Goal: Task Accomplishment & Management: Use online tool/utility

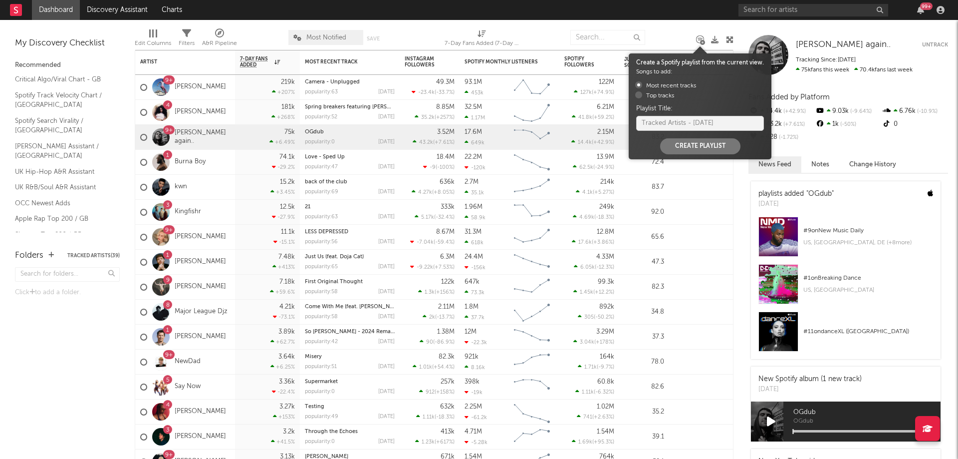
click at [698, 41] on icon at bounding box center [700, 39] width 7 height 7
click at [589, 36] on input "text" at bounding box center [608, 37] width 75 height 15
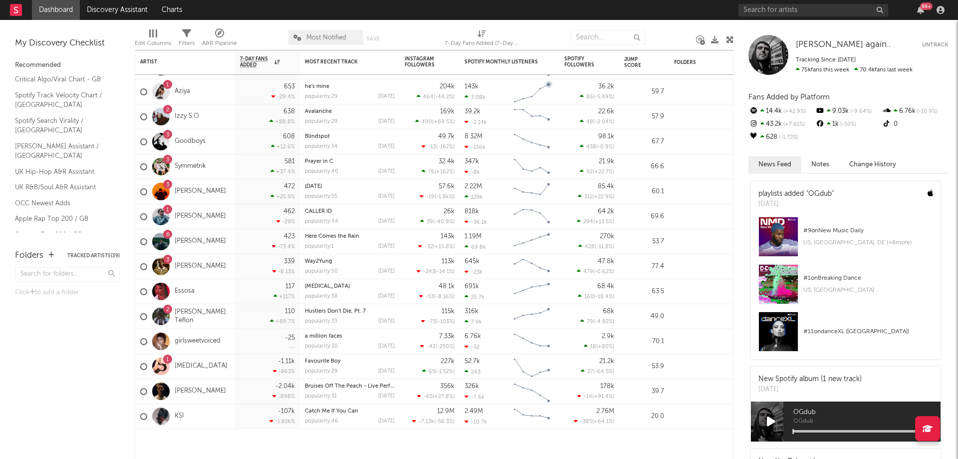
click at [781, 1] on div "99 +" at bounding box center [844, 10] width 210 height 20
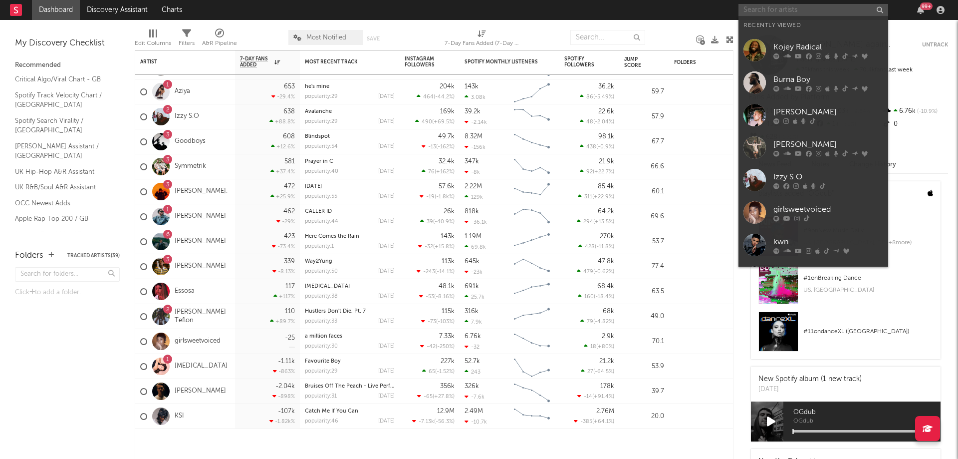
click at [771, 6] on input "text" at bounding box center [814, 10] width 150 height 12
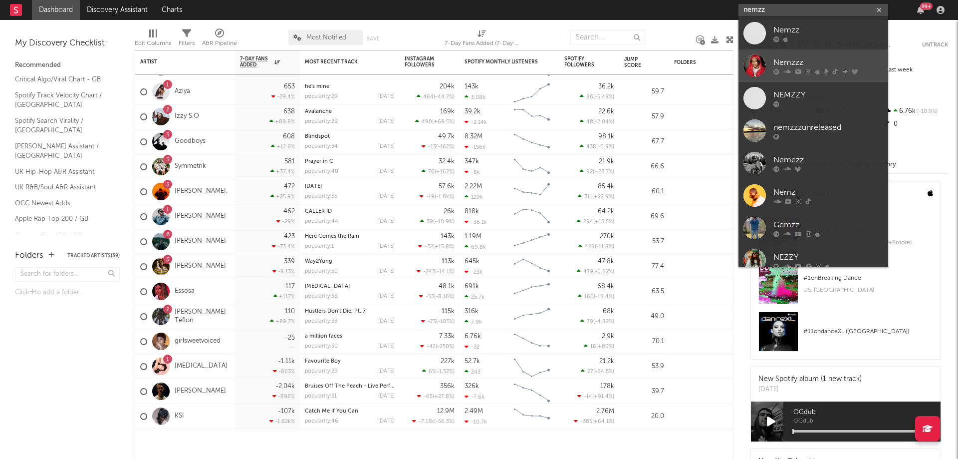
type input "nemzz"
click at [822, 62] on div "Nemzzz" at bounding box center [829, 62] width 110 height 12
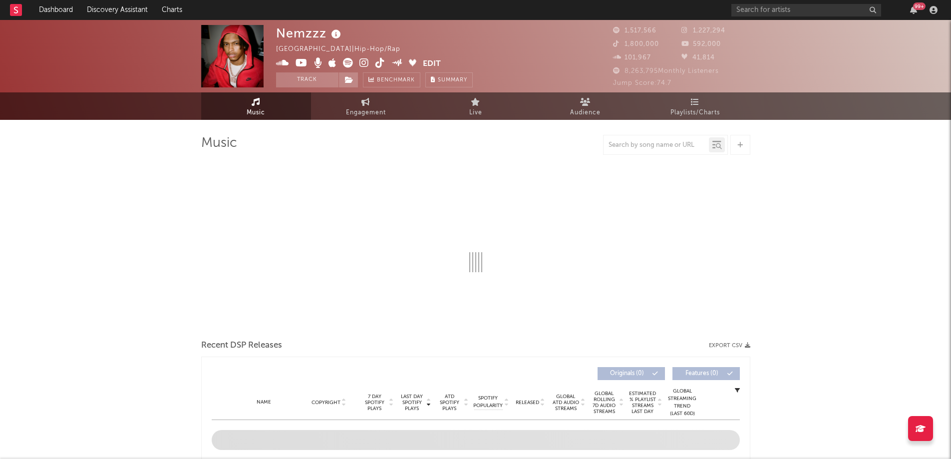
scroll to position [50, 0]
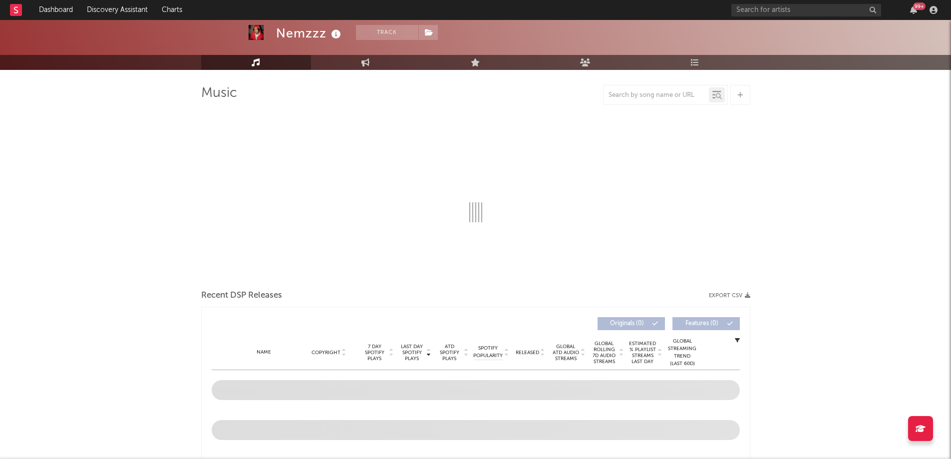
select select "6m"
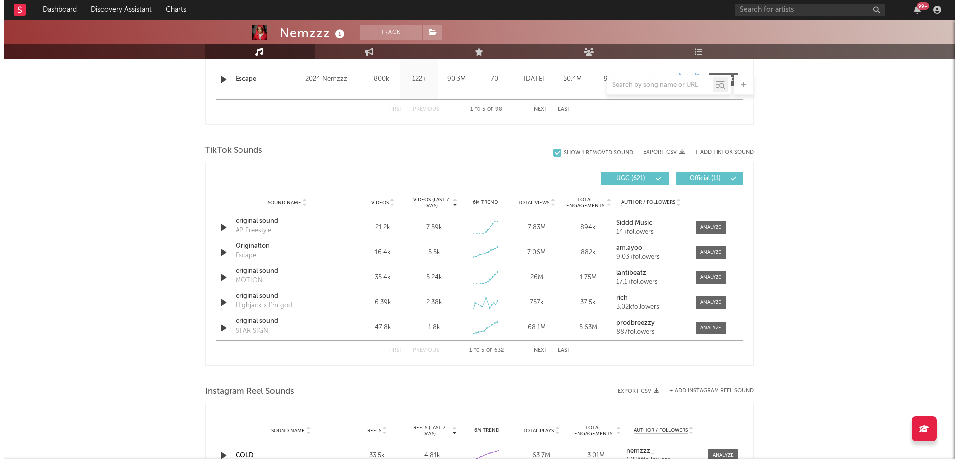
scroll to position [549, 0]
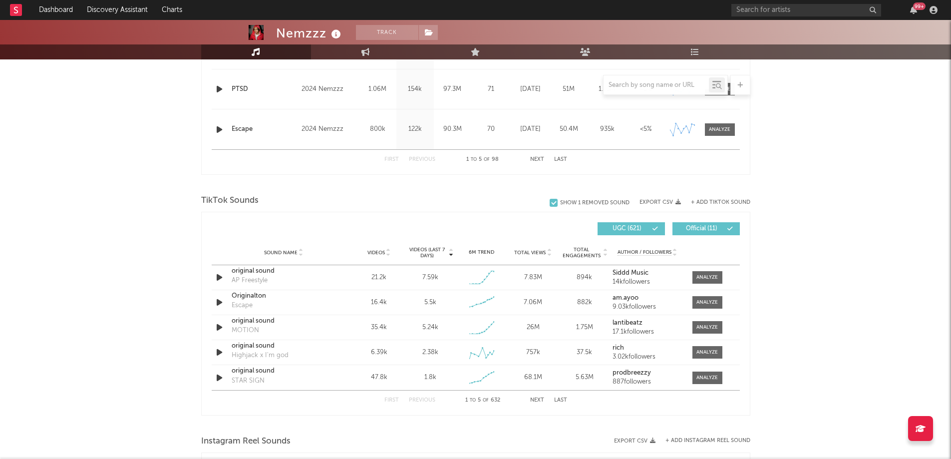
click at [717, 202] on button "+ Add TikTok Sound" at bounding box center [720, 202] width 59 height 5
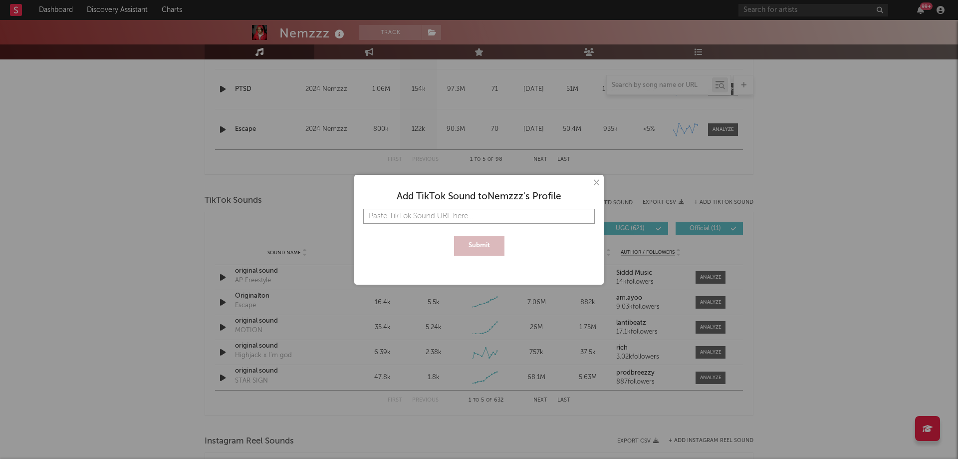
paste input "[URL][DOMAIN_NAME]"
type input "[URL][DOMAIN_NAME]"
click at [475, 250] on button "Submit" at bounding box center [479, 246] width 50 height 20
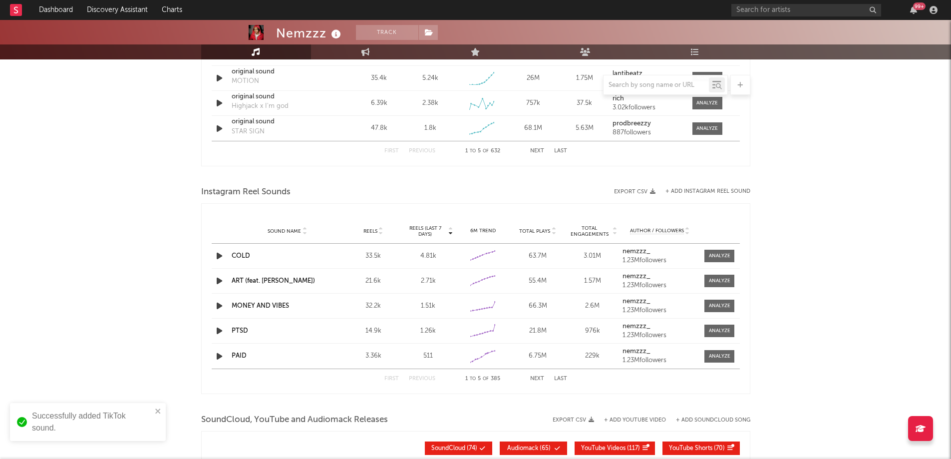
scroll to position [799, 0]
click at [726, 191] on button "+ Add Instagram Reel Sound" at bounding box center [707, 190] width 85 height 5
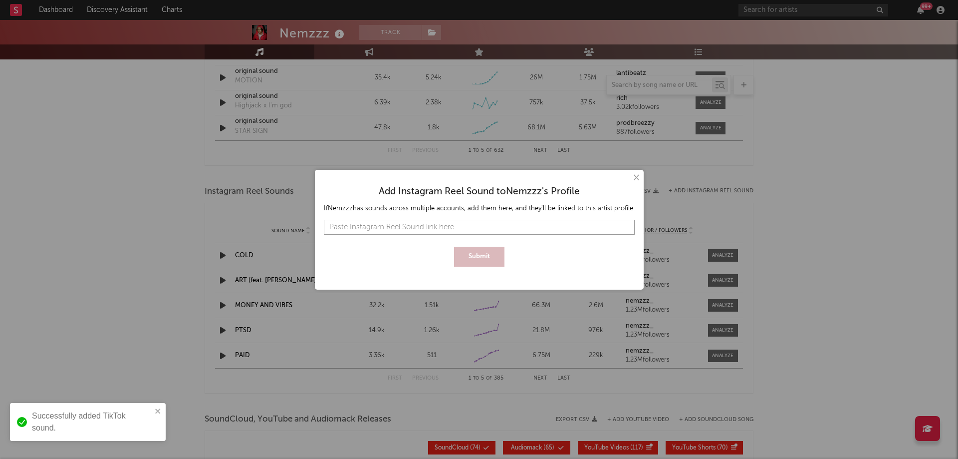
paste input "[URL][DOMAIN_NAME]"
type input "[URL][DOMAIN_NAME]"
click at [484, 263] on button "Submit" at bounding box center [479, 257] width 50 height 20
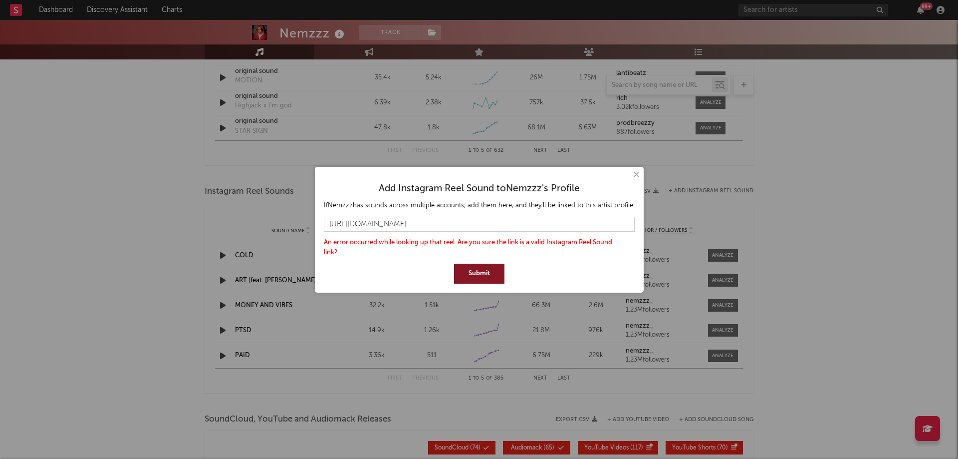
click at [481, 275] on button "Submit" at bounding box center [479, 274] width 50 height 20
click at [508, 228] on input "[URL][DOMAIN_NAME]" at bounding box center [479, 224] width 311 height 15
click at [486, 275] on button "Submit" at bounding box center [479, 274] width 50 height 20
click at [635, 174] on button "×" at bounding box center [635, 174] width 11 height 11
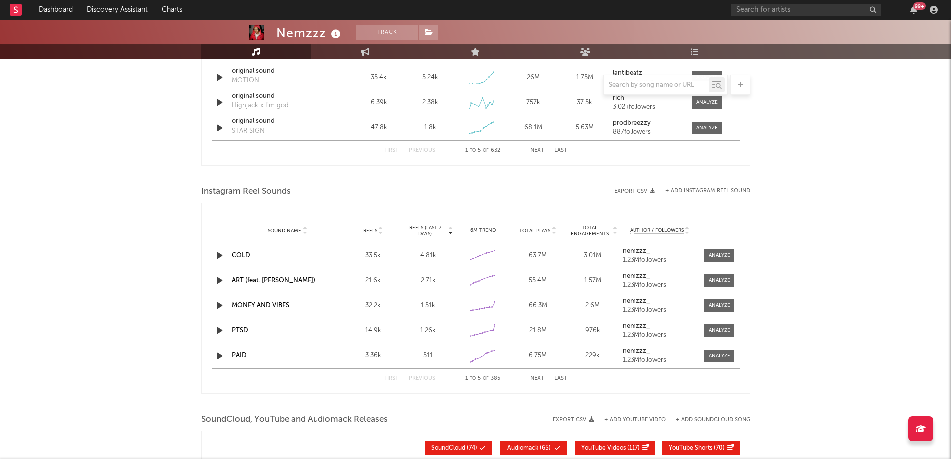
scroll to position [549, 0]
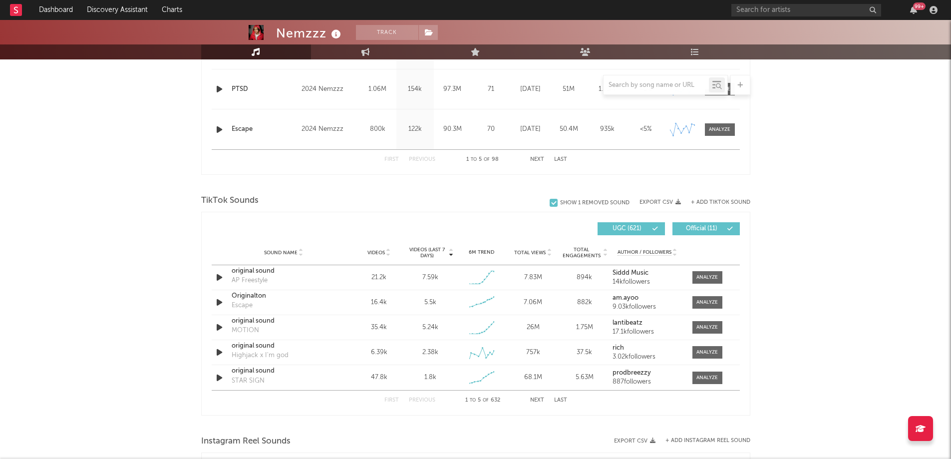
click at [434, 254] on span "Videos (last 7 days)" at bounding box center [427, 253] width 40 height 12
click at [697, 274] on div at bounding box center [706, 277] width 21 height 7
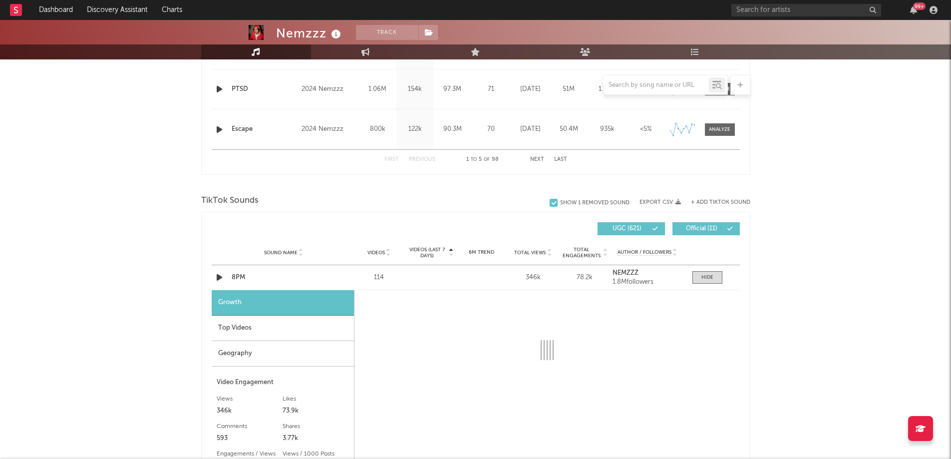
select select "1w"
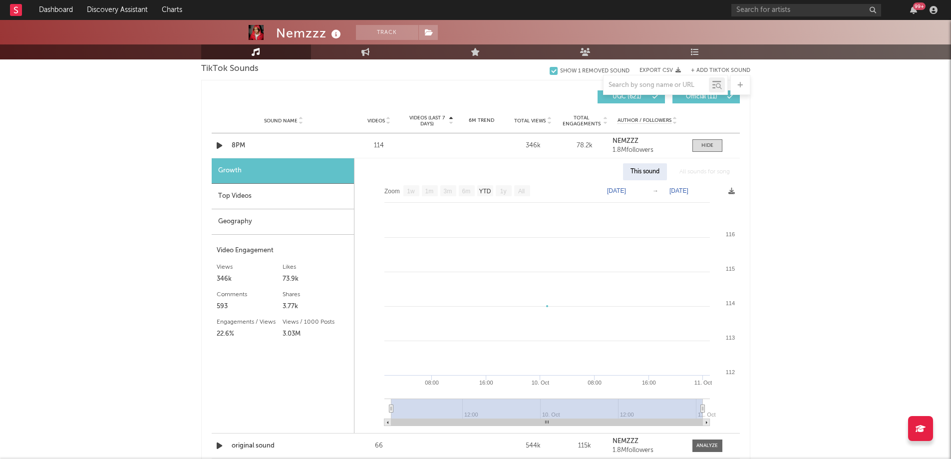
scroll to position [699, 0]
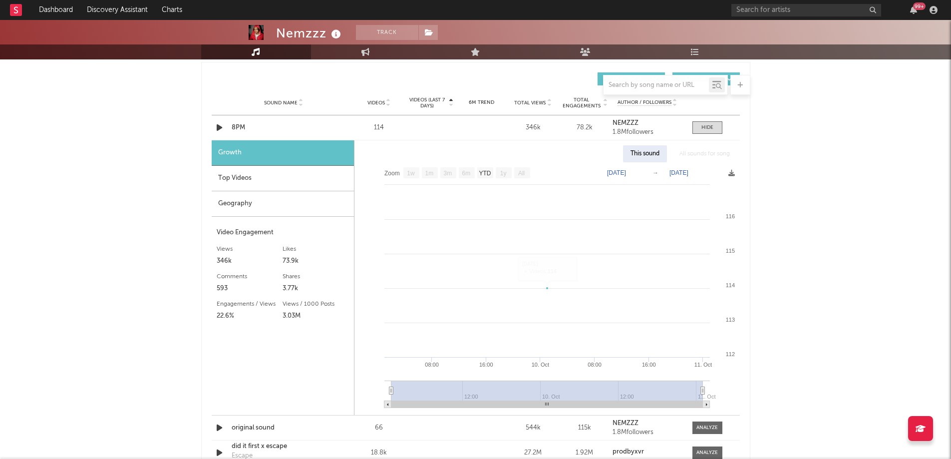
click at [255, 208] on div "Geography" at bounding box center [283, 203] width 142 height 25
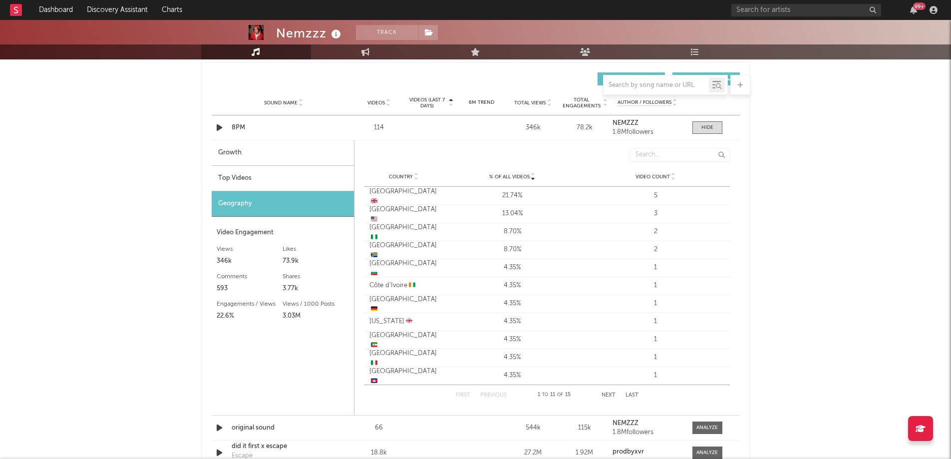
click at [253, 181] on div "Top Videos" at bounding box center [283, 178] width 142 height 25
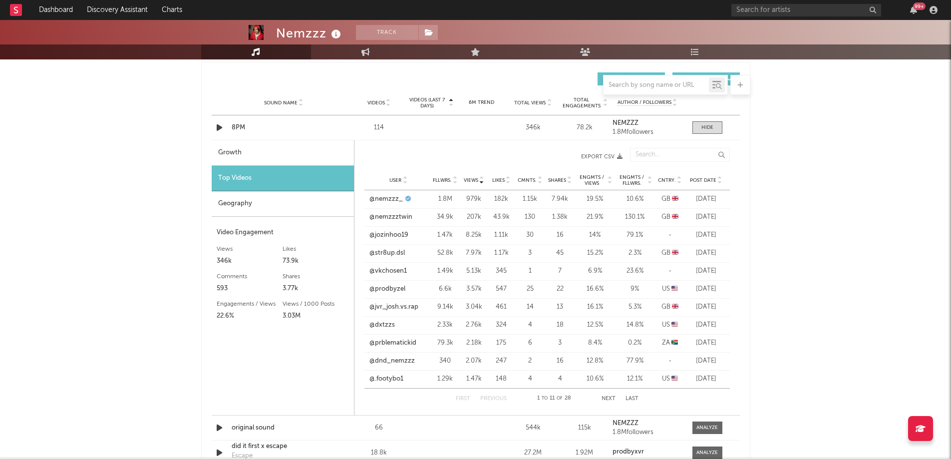
click at [275, 152] on div "Growth" at bounding box center [283, 152] width 142 height 25
select select "1w"
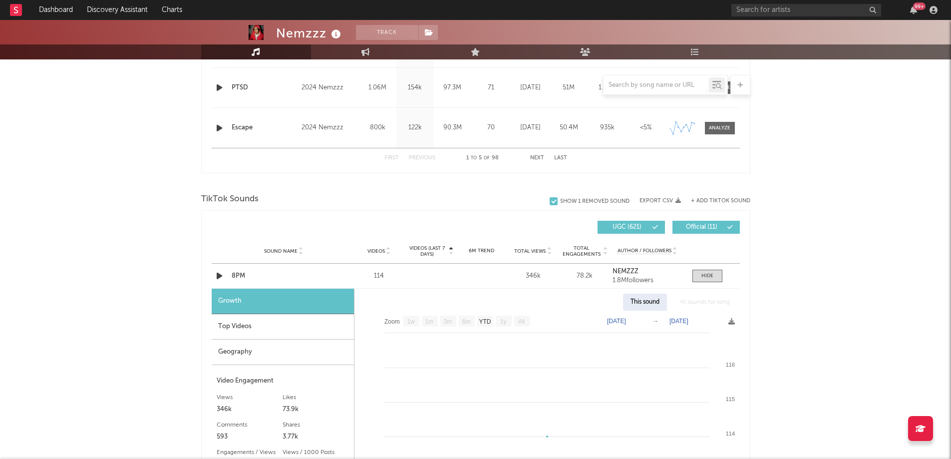
scroll to position [549, 0]
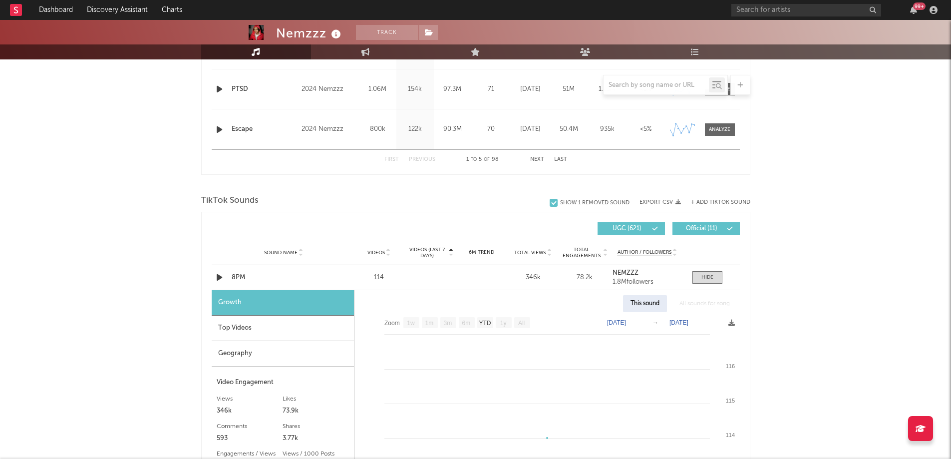
click at [243, 299] on div "Growth" at bounding box center [283, 302] width 142 height 25
click at [701, 274] on span at bounding box center [707, 277] width 30 height 12
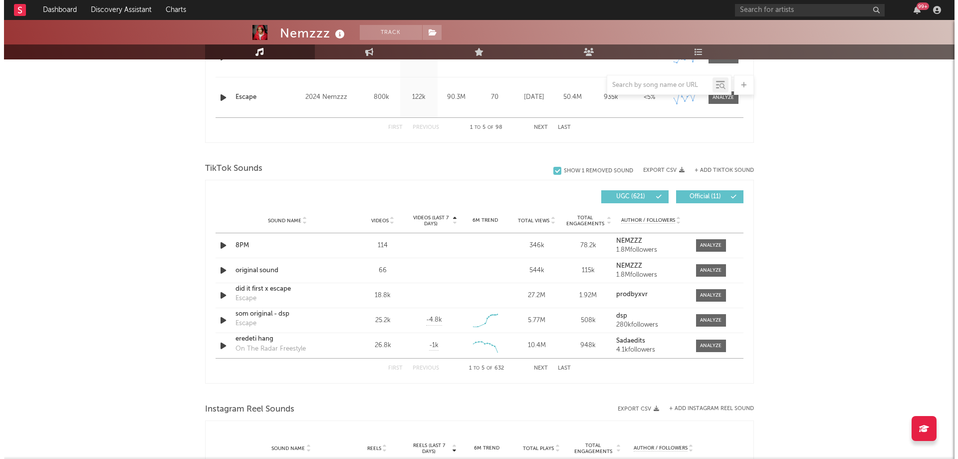
scroll to position [599, 0]
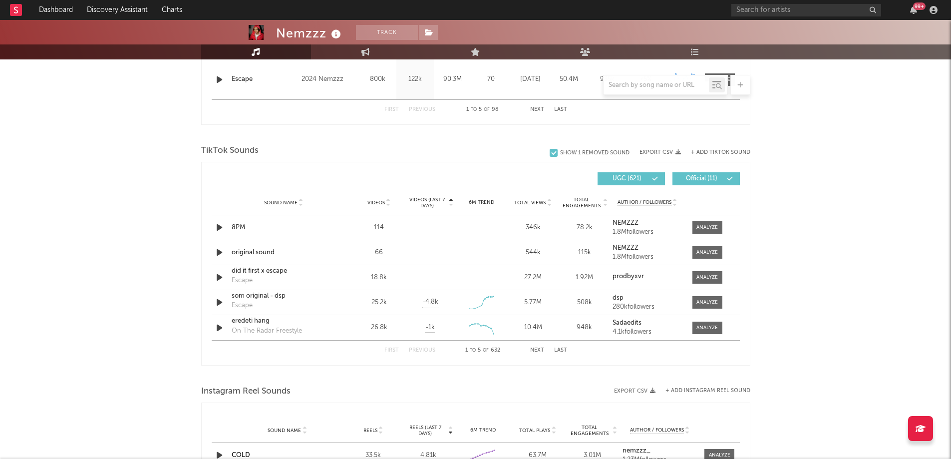
click at [540, 351] on button "Next" at bounding box center [537, 349] width 14 height 5
click at [535, 349] on button "Next" at bounding box center [537, 349] width 14 height 5
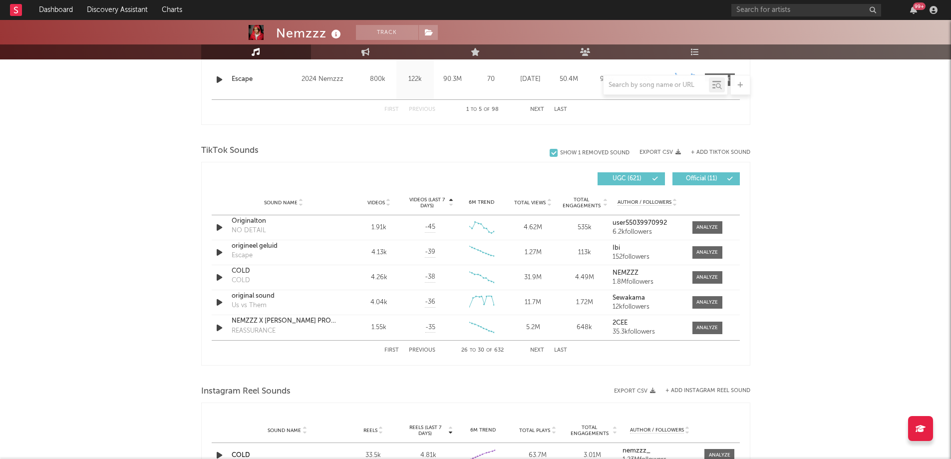
click at [535, 349] on button "Next" at bounding box center [537, 349] width 14 height 5
click at [380, 199] on div "Videos" at bounding box center [379, 202] width 46 height 7
click at [537, 352] on button "Next" at bounding box center [537, 349] width 14 height 5
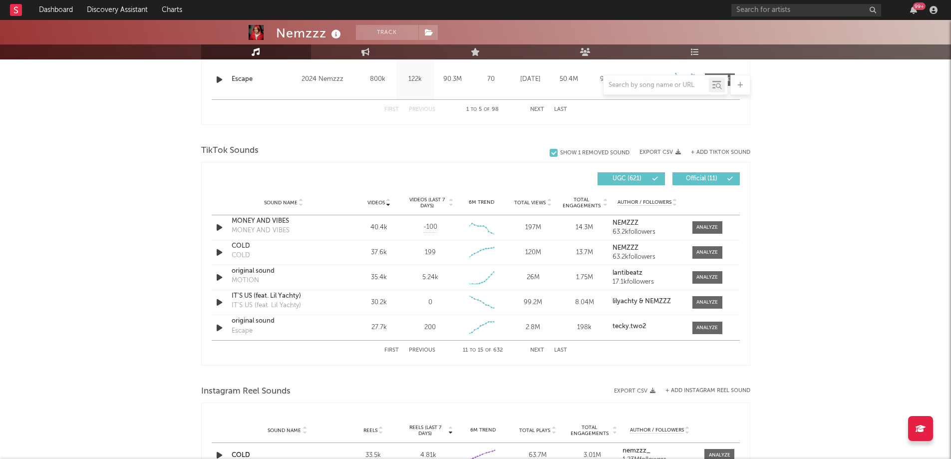
click at [537, 352] on button "Next" at bounding box center [537, 349] width 14 height 5
click at [731, 150] on button "+ Add TikTok Sound" at bounding box center [720, 152] width 59 height 5
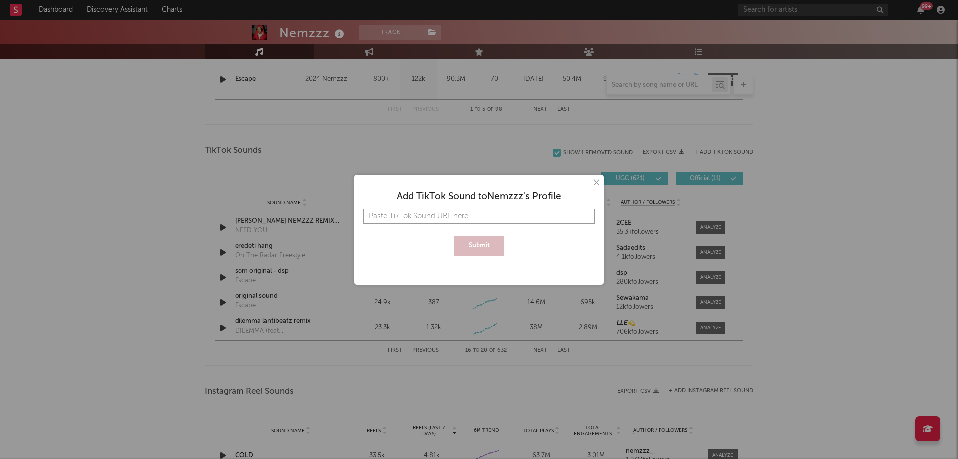
paste input "[URL][DOMAIN_NAME]"
type input "[URL][DOMAIN_NAME]"
click at [479, 246] on button "Submit" at bounding box center [479, 246] width 50 height 20
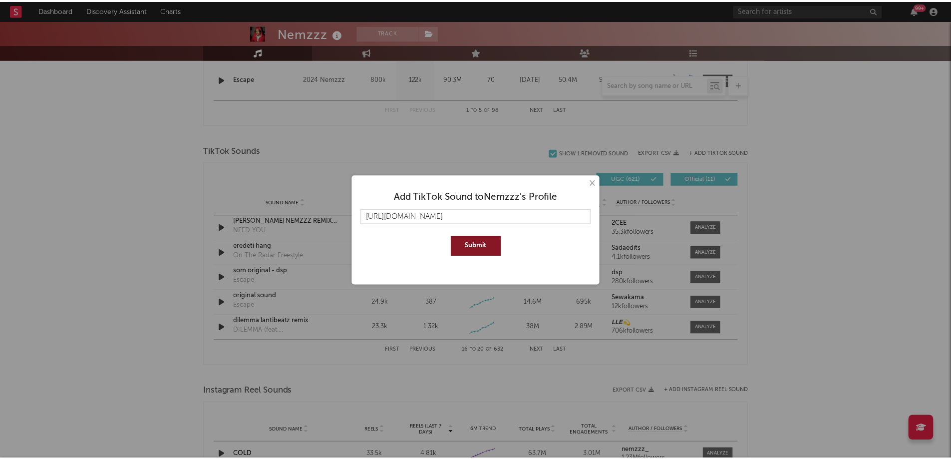
scroll to position [0, 0]
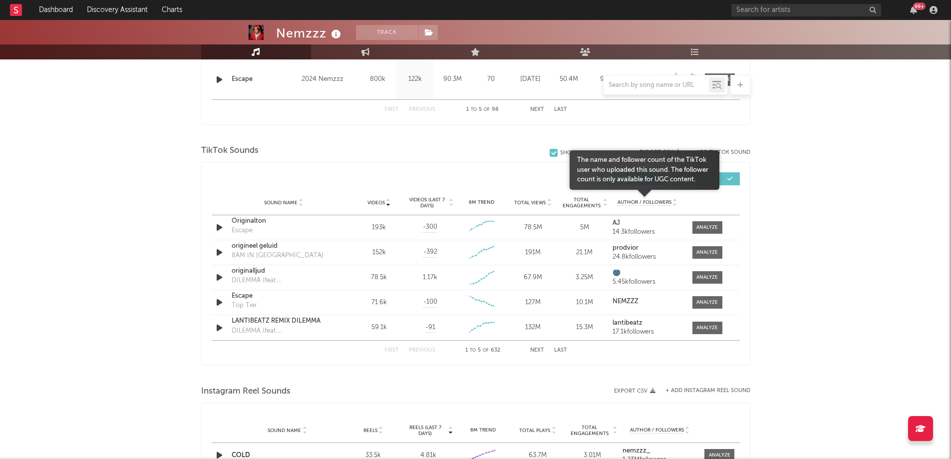
click at [632, 204] on span "Author / Followers" at bounding box center [644, 202] width 54 height 6
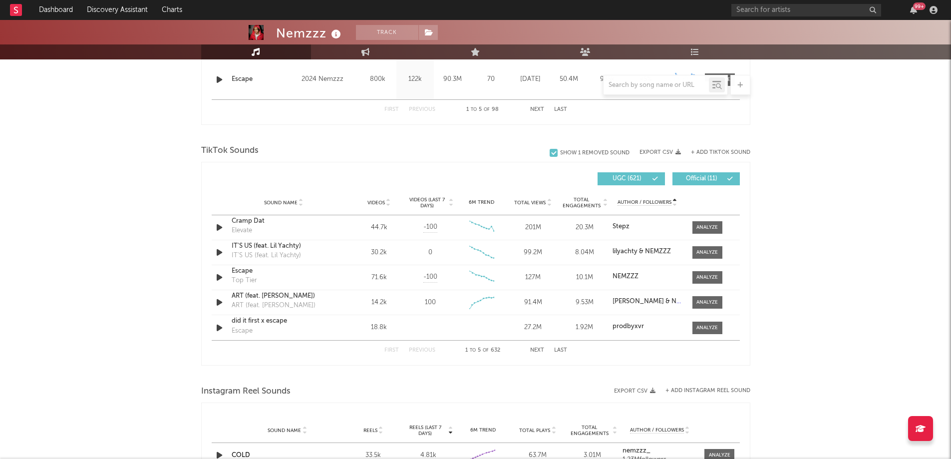
click at [280, 200] on span "Sound Name" at bounding box center [280, 203] width 33 height 6
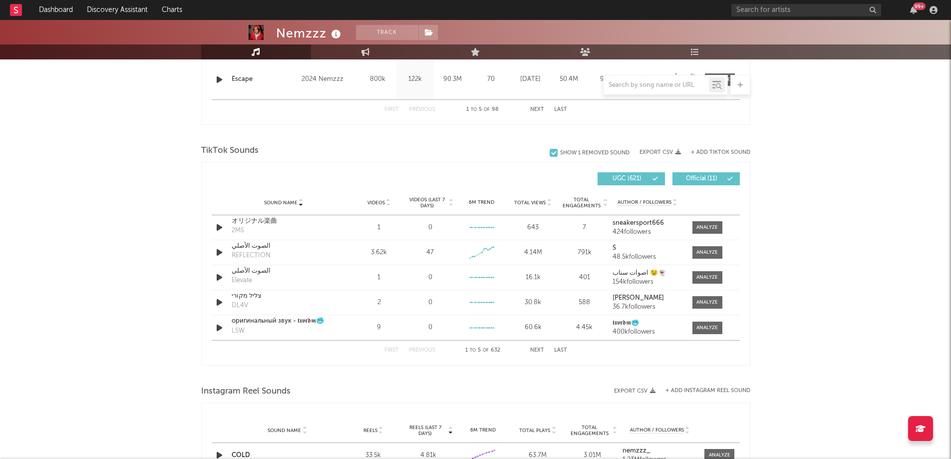
click at [280, 200] on span "Sound Name" at bounding box center [280, 203] width 33 height 6
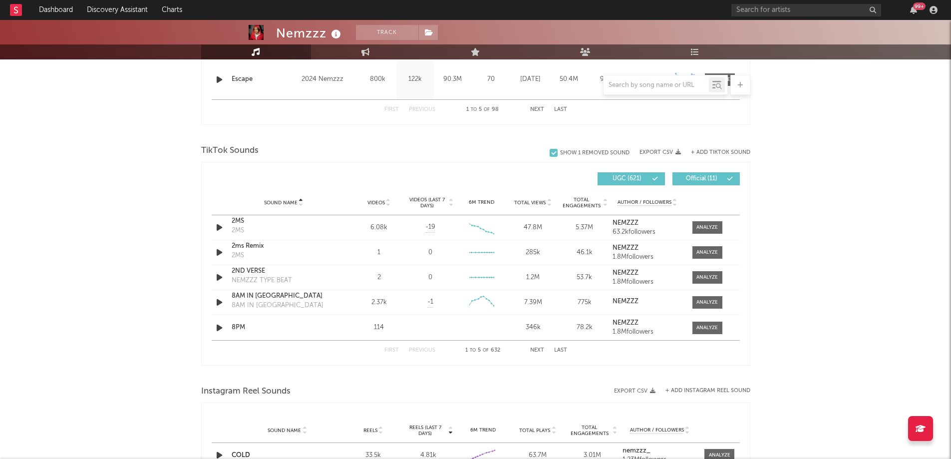
click at [376, 204] on span "Videos" at bounding box center [375, 203] width 17 height 6
click at [534, 351] on button "Next" at bounding box center [537, 349] width 14 height 5
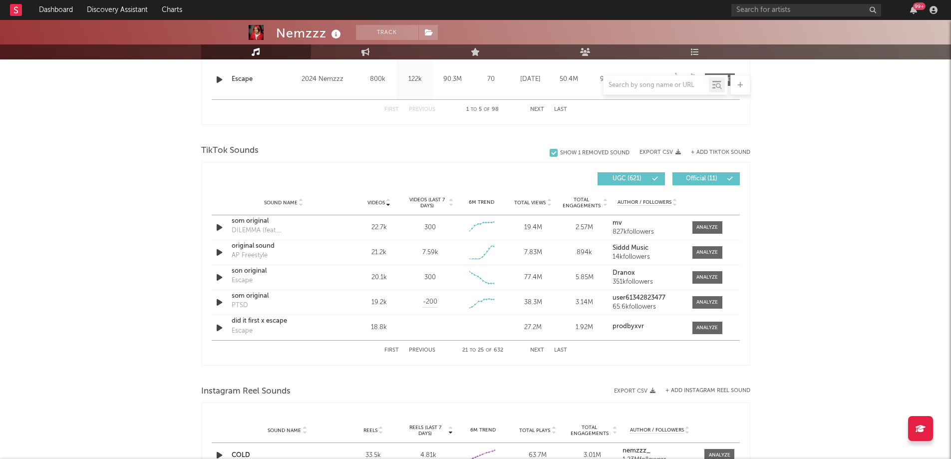
click at [534, 351] on button "Next" at bounding box center [537, 349] width 14 height 5
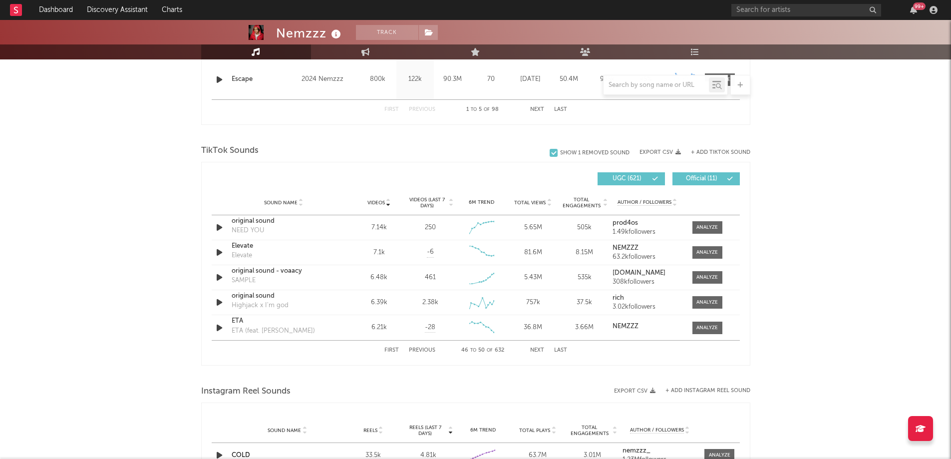
click at [534, 351] on button "Next" at bounding box center [537, 349] width 14 height 5
click at [538, 349] on button "Next" at bounding box center [537, 349] width 14 height 5
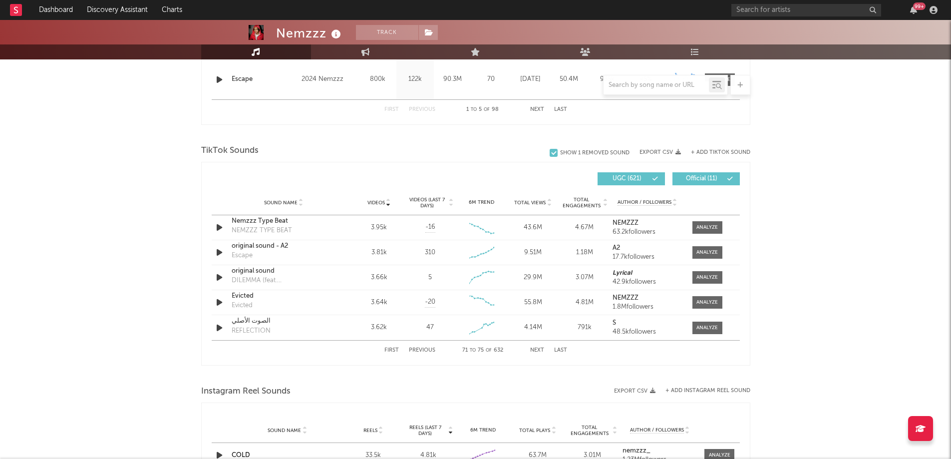
click at [538, 349] on button "Next" at bounding box center [537, 349] width 14 height 5
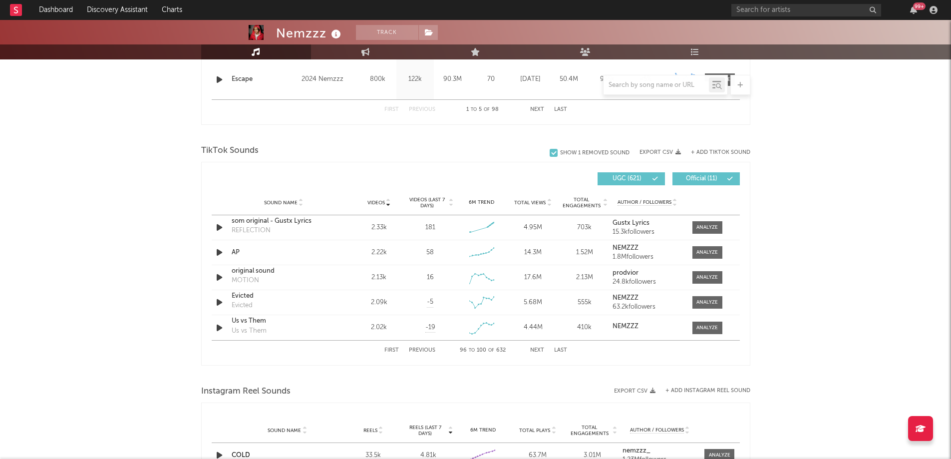
click at [538, 349] on button "Next" at bounding box center [537, 349] width 14 height 5
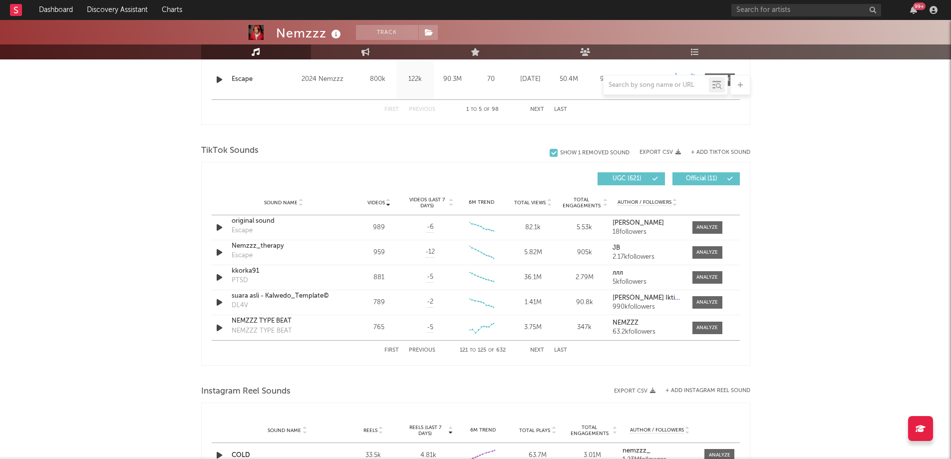
click at [538, 349] on button "Next" at bounding box center [537, 349] width 14 height 5
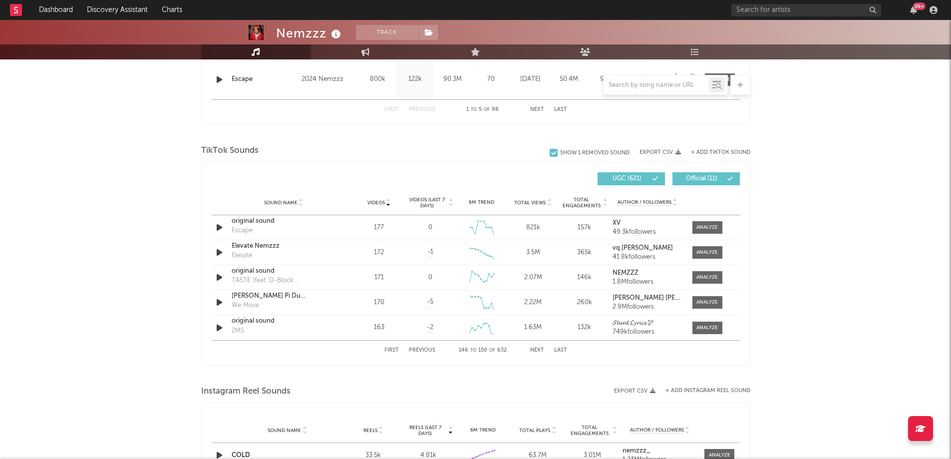
click at [563, 348] on button "Last" at bounding box center [560, 349] width 13 height 5
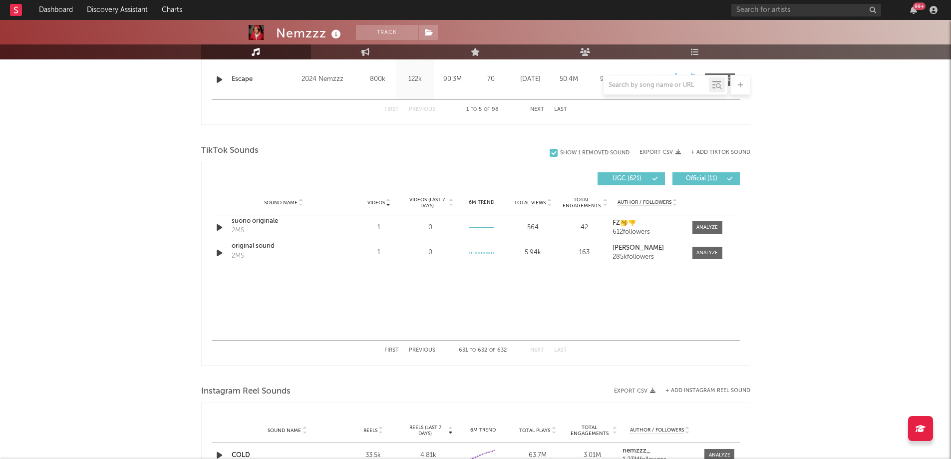
click at [392, 349] on button "First" at bounding box center [391, 349] width 14 height 5
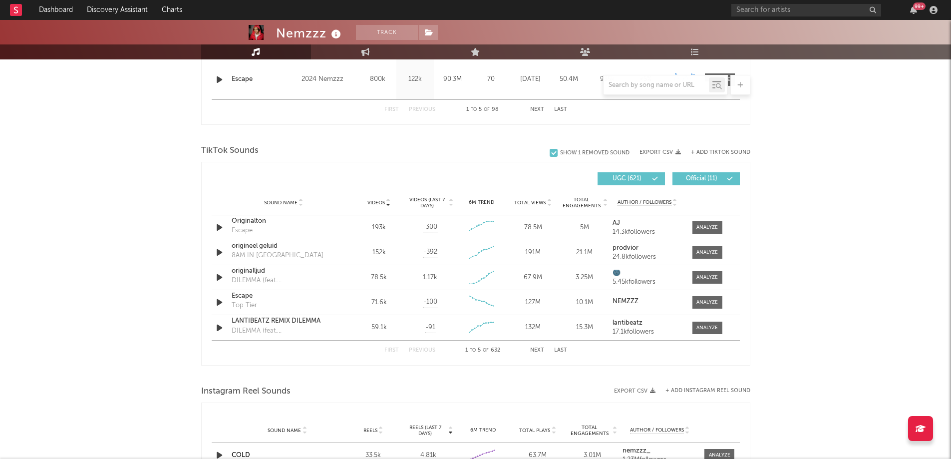
click at [378, 205] on span "Videos" at bounding box center [375, 203] width 17 height 6
click at [538, 348] on button "Next" at bounding box center [537, 349] width 14 height 5
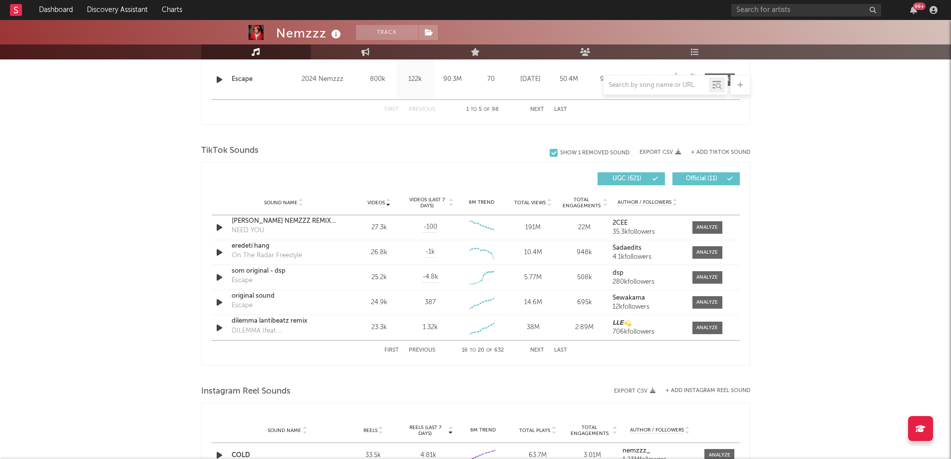
click at [538, 348] on button "Next" at bounding box center [537, 349] width 14 height 5
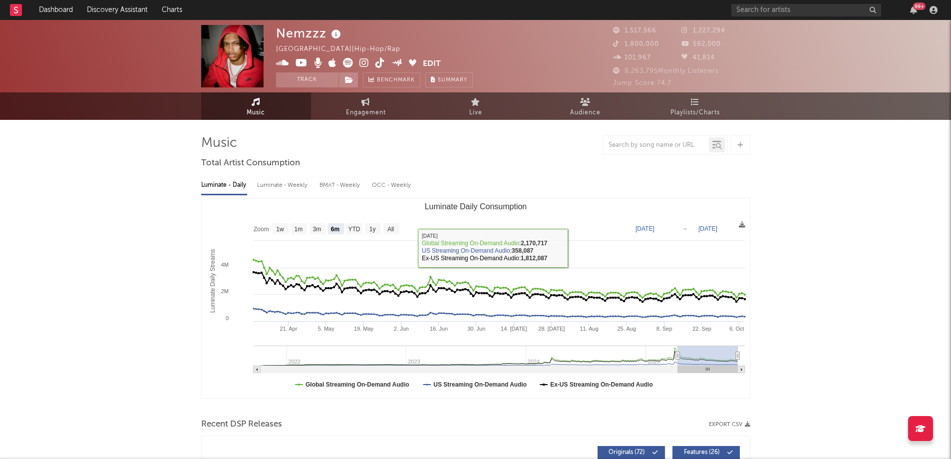
click at [640, 140] on div at bounding box center [656, 145] width 105 height 12
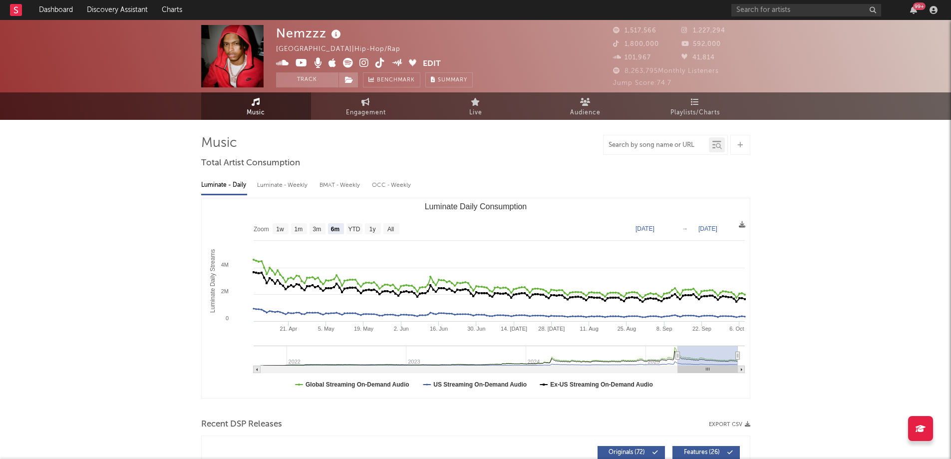
click at [640, 142] on input "text" at bounding box center [656, 145] width 105 height 8
type input "art"
click at [721, 143] on div at bounding box center [718, 146] width 7 height 7
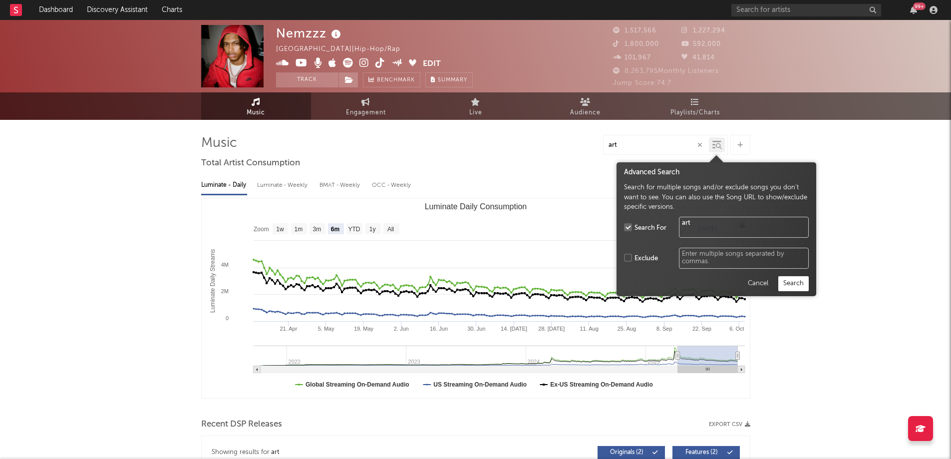
click at [794, 285] on button "Search" at bounding box center [793, 283] width 30 height 15
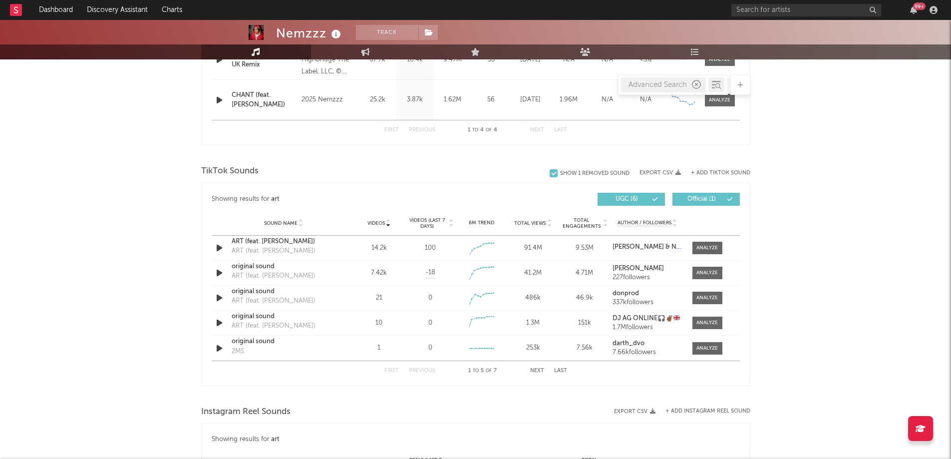
scroll to position [549, 0]
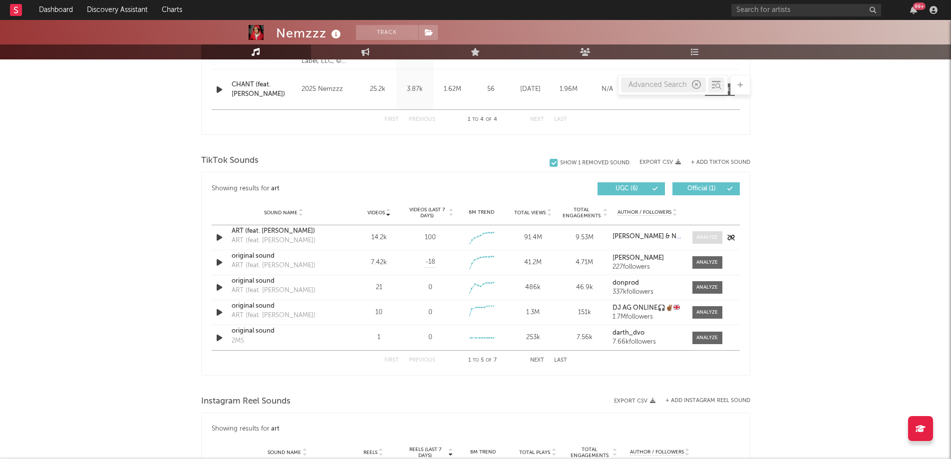
click at [700, 235] on div at bounding box center [706, 237] width 21 height 7
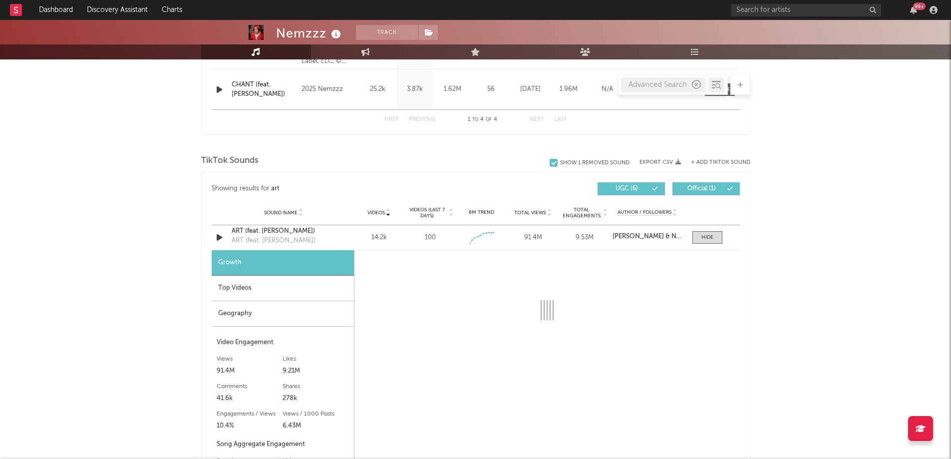
select select "1w"
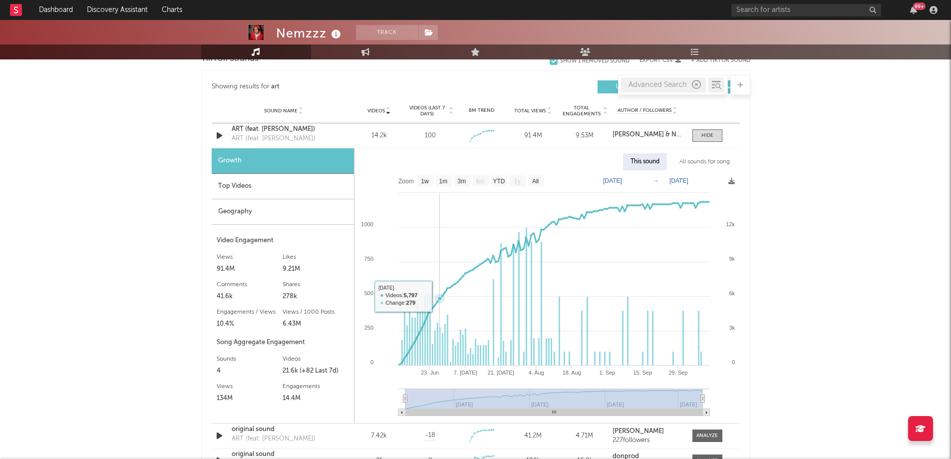
scroll to position [649, 0]
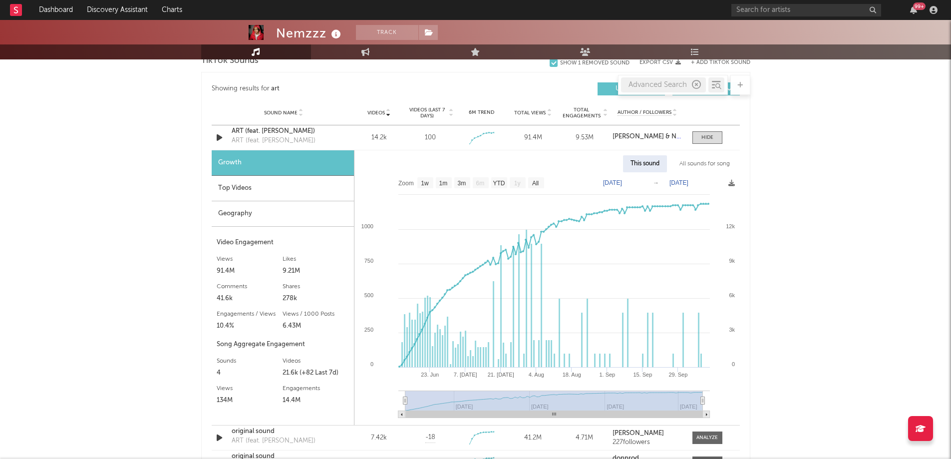
click at [620, 184] on text "[DATE]" at bounding box center [612, 182] width 19 height 7
type input "[DATE]"
click at [836, 227] on div "Nemzzz Track [GEOGRAPHIC_DATA] | Hip-Hop/Rap Edit Track Benchmark Summary 1,517…" at bounding box center [475, 248] width 951 height 1755
click at [614, 184] on text "[DATE]" at bounding box center [612, 182] width 19 height 7
click at [642, 183] on input "[DATE]" at bounding box center [619, 183] width 46 height 10
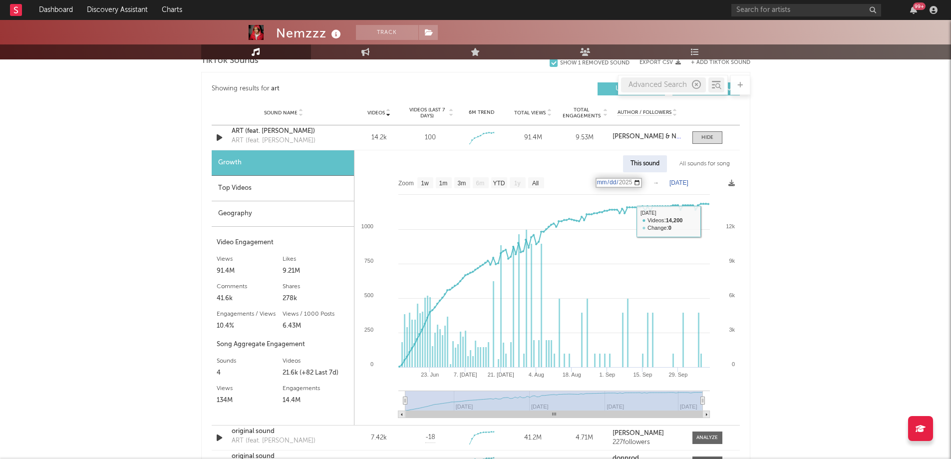
click at [815, 213] on div "Nemzzz Track [GEOGRAPHIC_DATA] | Hip-Hop/Rap Edit Track Benchmark Summary 1,517…" at bounding box center [475, 248] width 951 height 1755
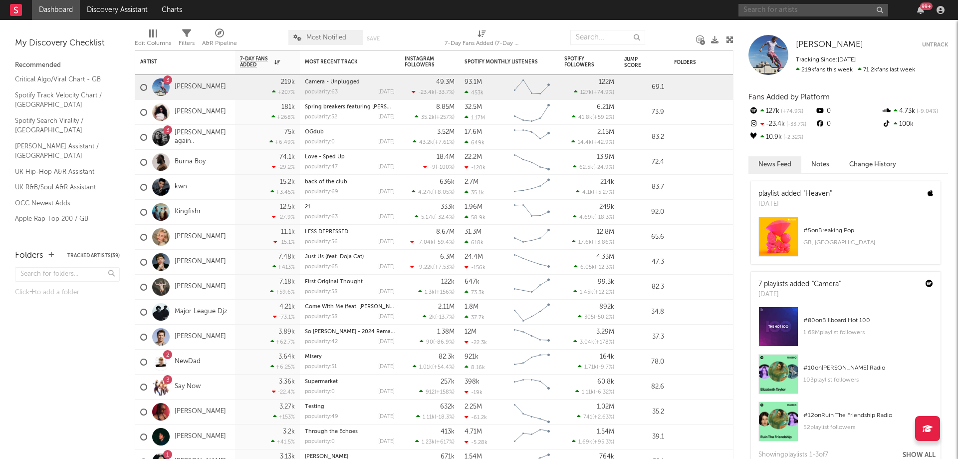
click at [761, 7] on input "text" at bounding box center [814, 10] width 150 height 12
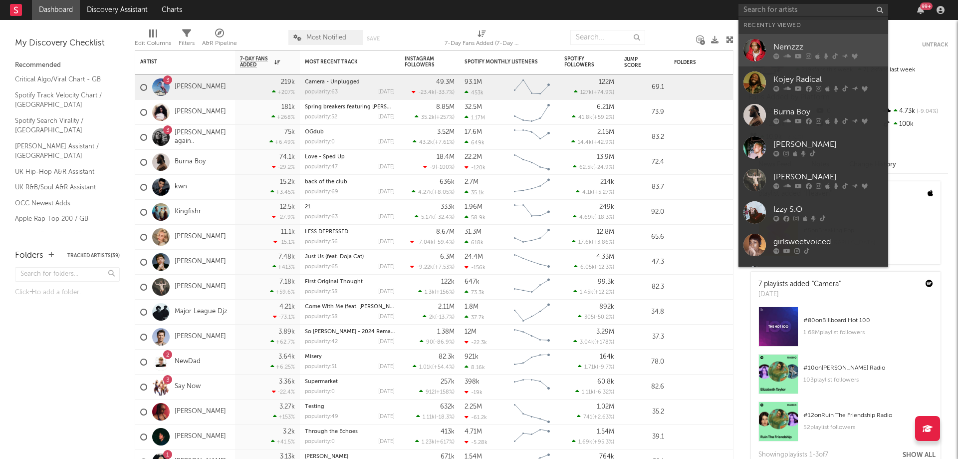
click at [844, 51] on div "Nemzzz" at bounding box center [829, 47] width 110 height 12
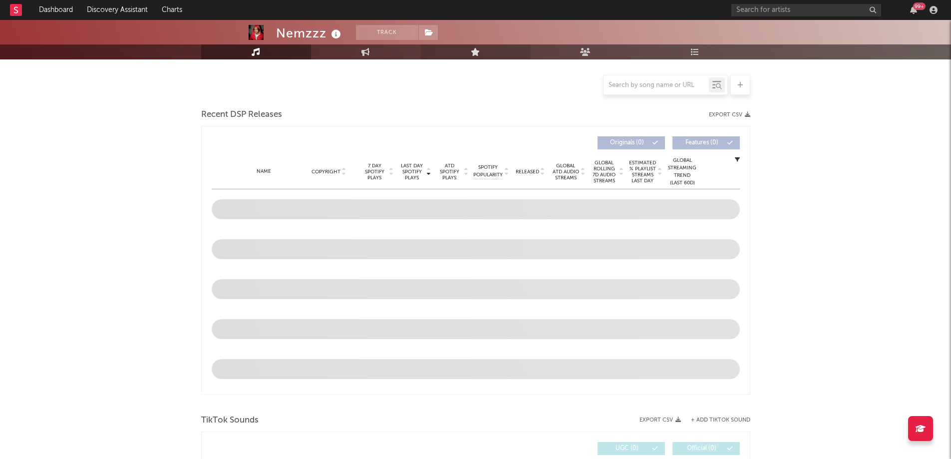
select select "6m"
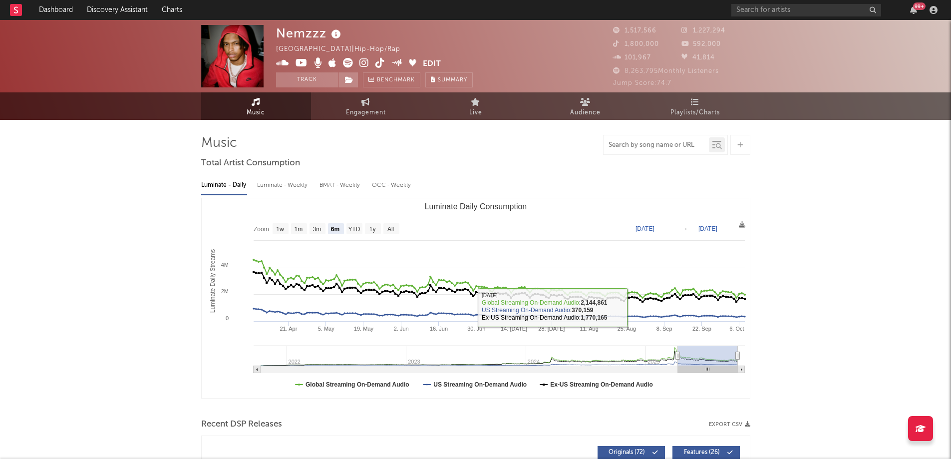
click at [653, 147] on input "text" at bounding box center [656, 145] width 105 height 8
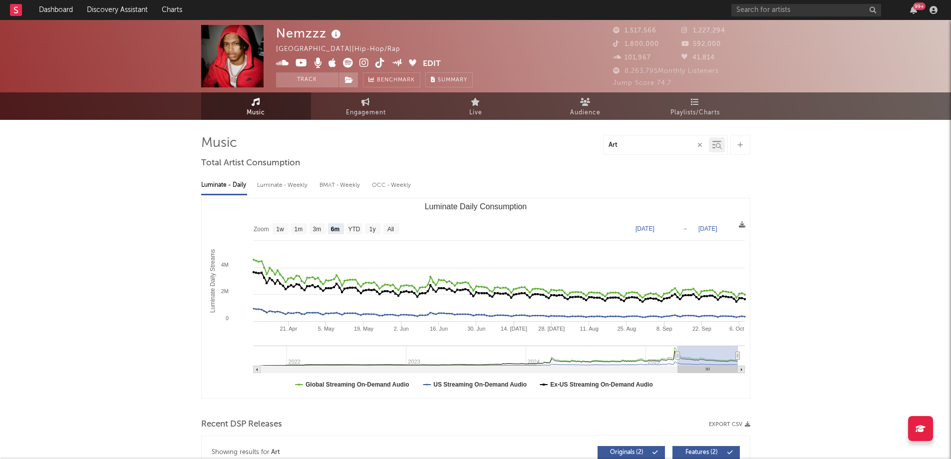
type input "Art"
click at [721, 144] on icon at bounding box center [719, 146] width 6 height 6
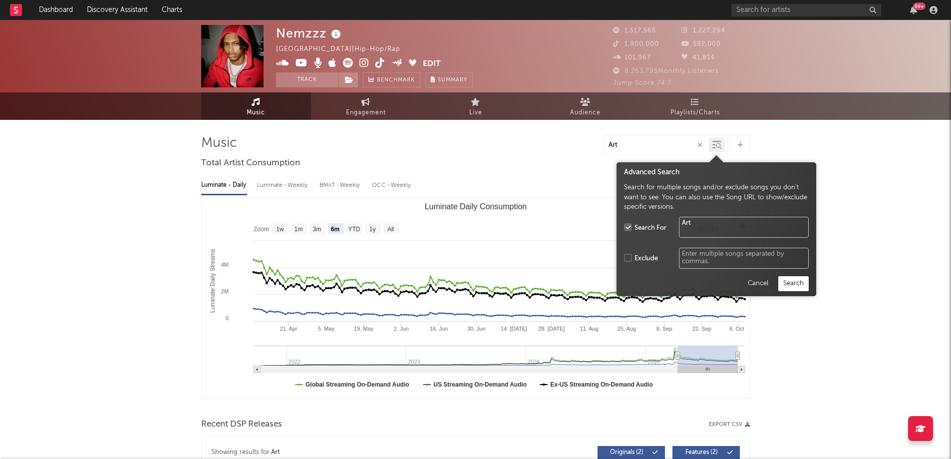
click at [808, 287] on button "Search" at bounding box center [793, 283] width 30 height 15
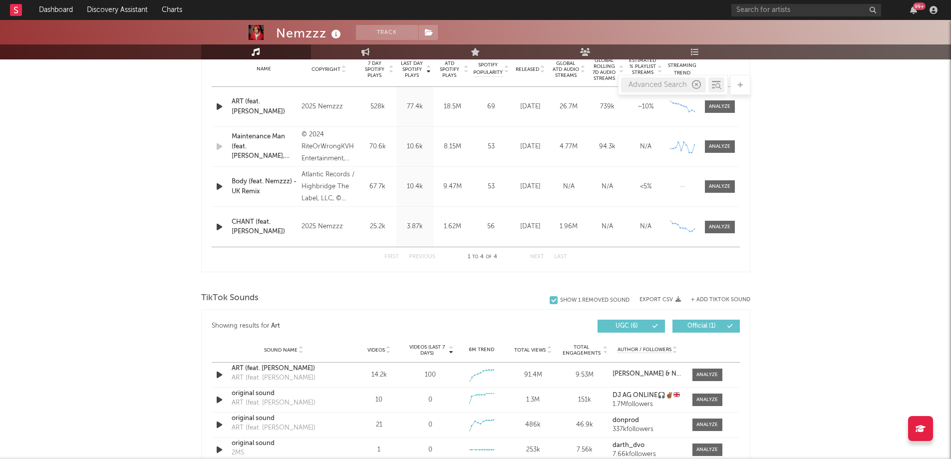
scroll to position [499, 0]
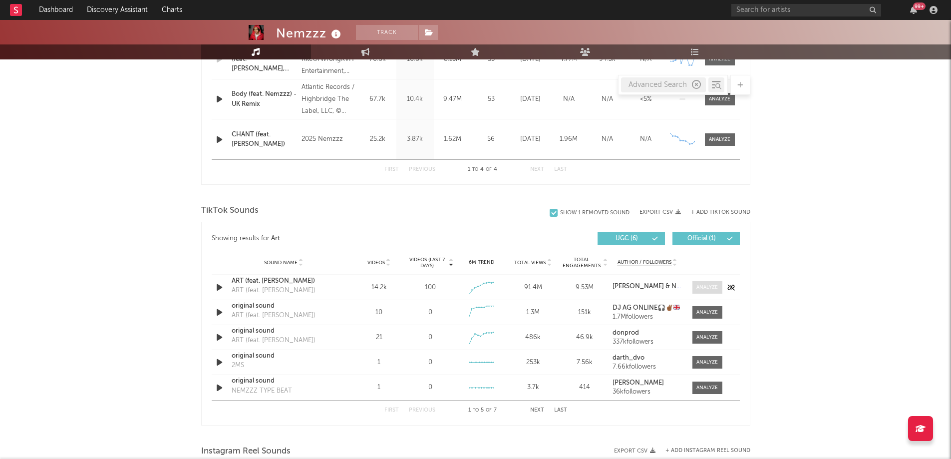
click at [706, 287] on div at bounding box center [706, 287] width 21 height 7
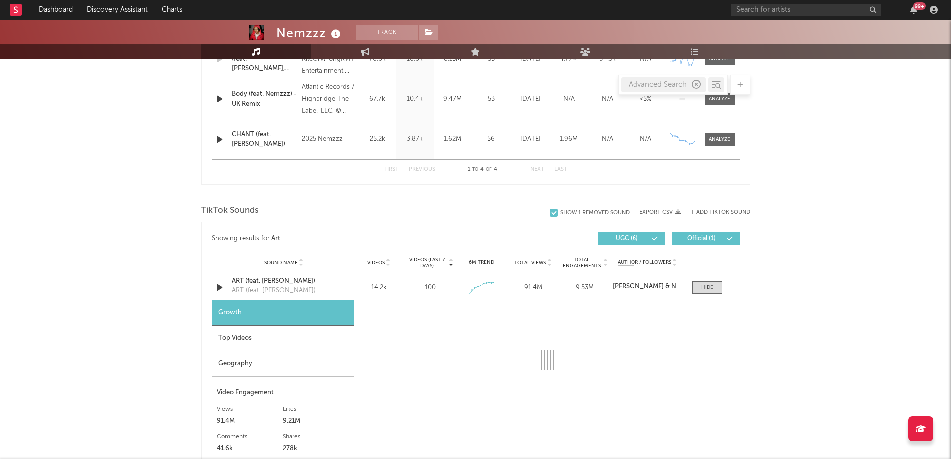
select select "1w"
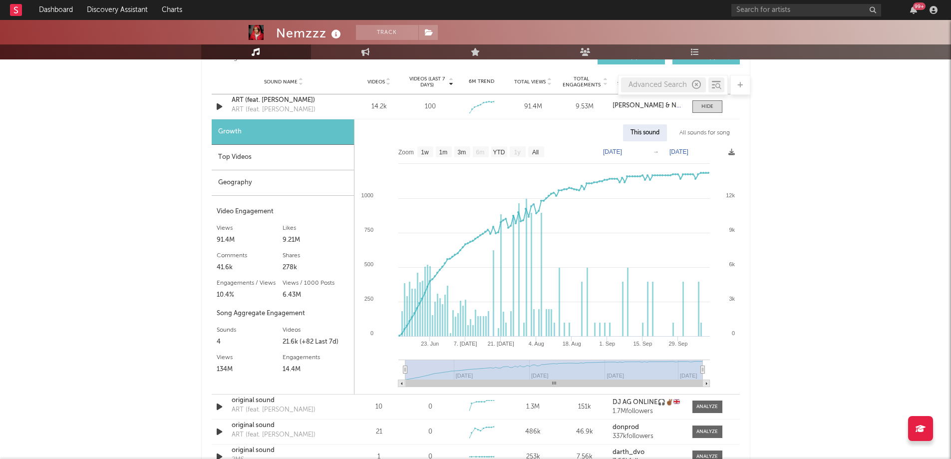
scroll to position [699, 0]
